Goal: Task Accomplishment & Management: Use online tool/utility

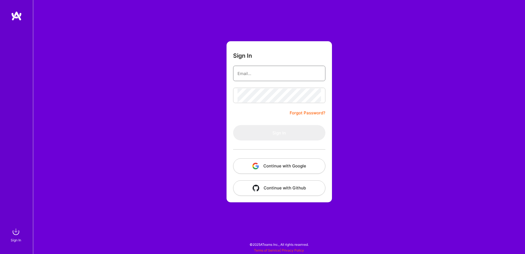
type input "[PERSON_NAME][EMAIL_ADDRESS][PERSON_NAME][DOMAIN_NAME]"
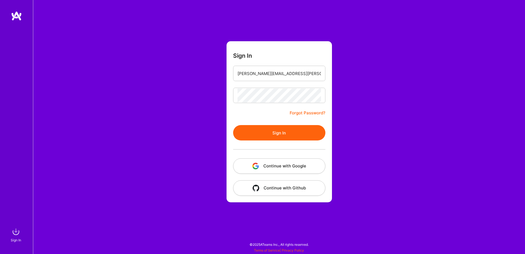
click at [259, 109] on form "Sign In [PERSON_NAME][EMAIL_ADDRESS][PERSON_NAME][DOMAIN_NAME] Forgot Password?…" at bounding box center [278, 121] width 105 height 161
click at [275, 135] on button "Sign In" at bounding box center [279, 132] width 92 height 15
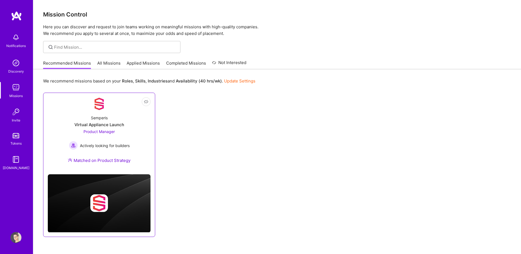
click at [134, 135] on div "Semperis Virtual Appliance Launch Product Manager Actively looking for builders…" at bounding box center [99, 139] width 103 height 59
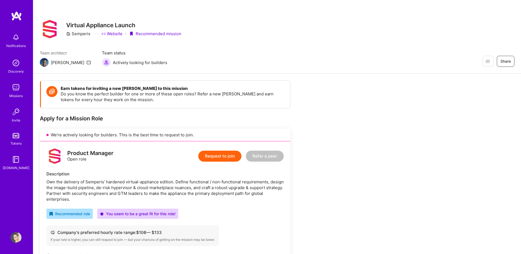
click at [15, 91] on img at bounding box center [15, 87] width 11 height 11
